Goal: Task Accomplishment & Management: Manage account settings

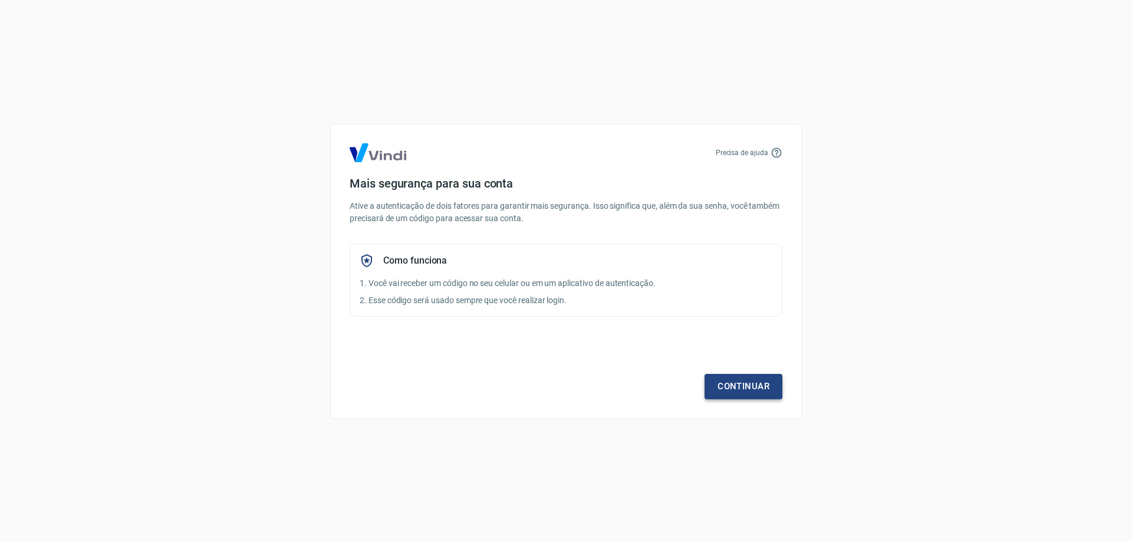
click at [739, 384] on link "Continuar" at bounding box center [744, 386] width 78 height 25
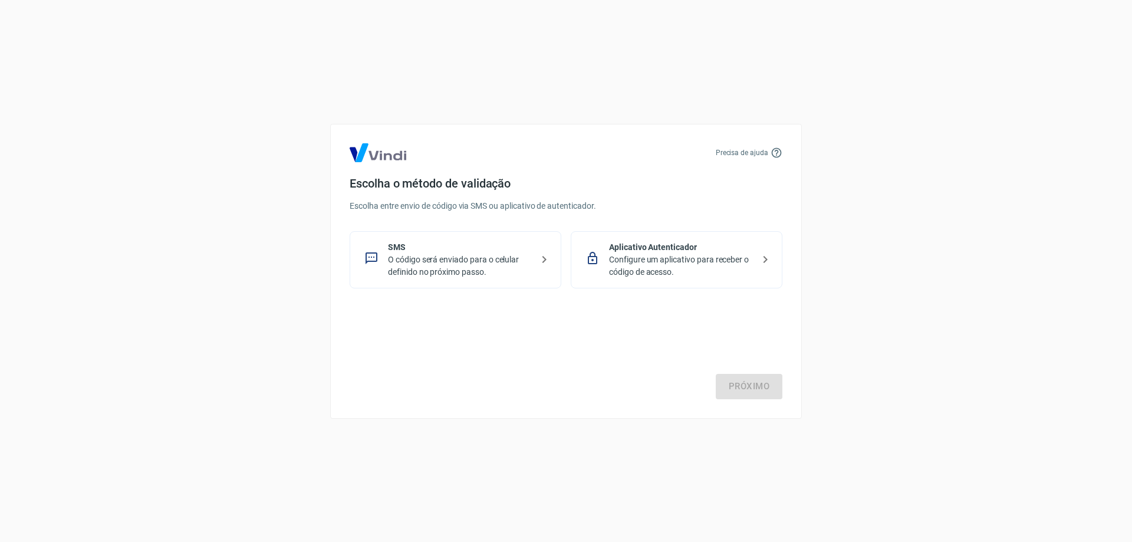
click at [553, 255] on div "SMS O código será enviado para o celular definido no próximo passo." at bounding box center [456, 259] width 212 height 57
click at [735, 385] on link "Próximo" at bounding box center [749, 386] width 67 height 25
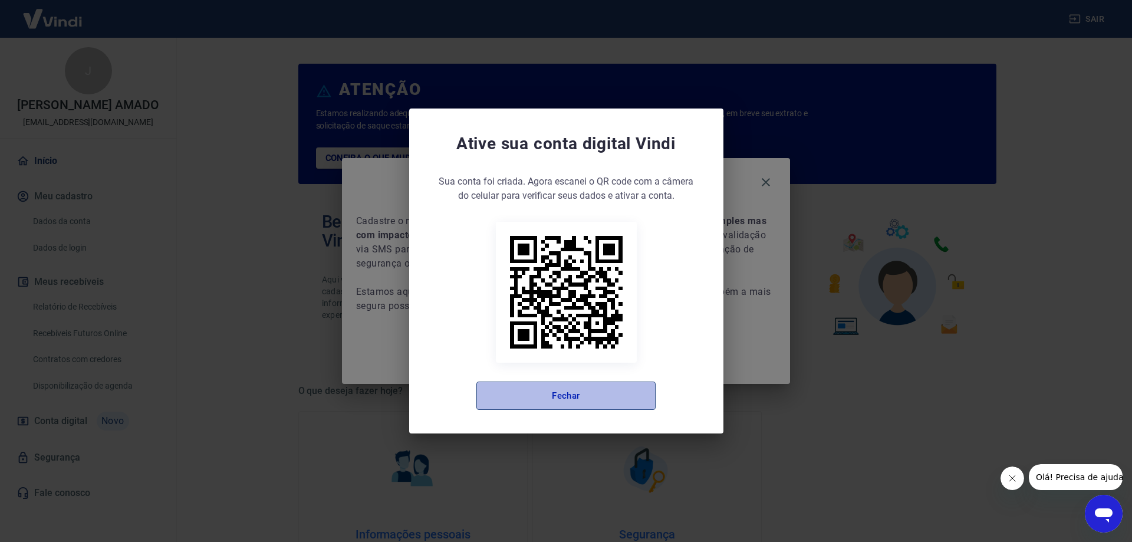
click at [606, 398] on button "Fechar" at bounding box center [565, 396] width 179 height 28
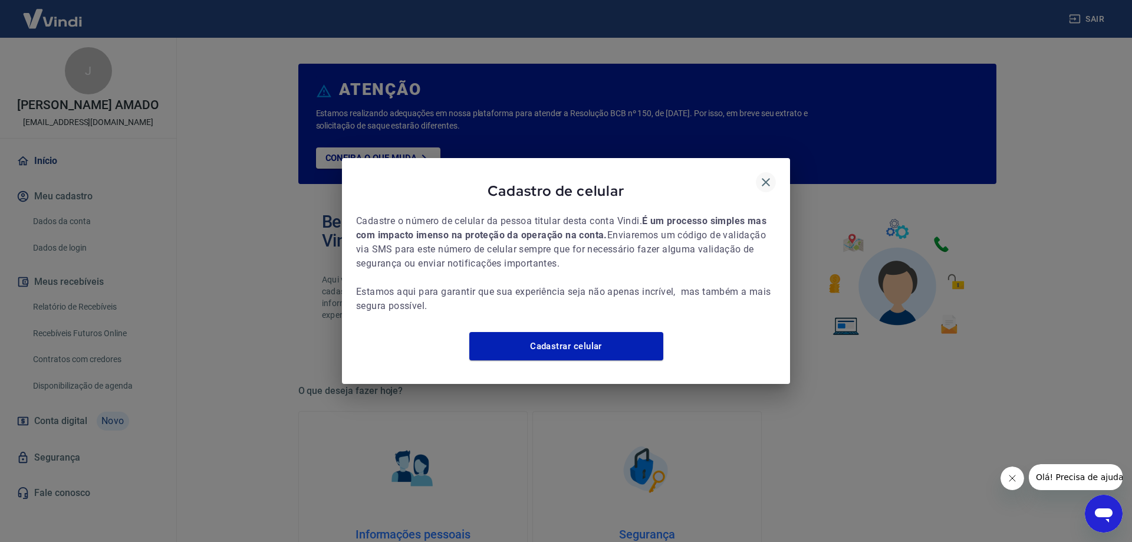
click at [775, 172] on button "button" at bounding box center [766, 182] width 20 height 20
